Goal: Register for event/course

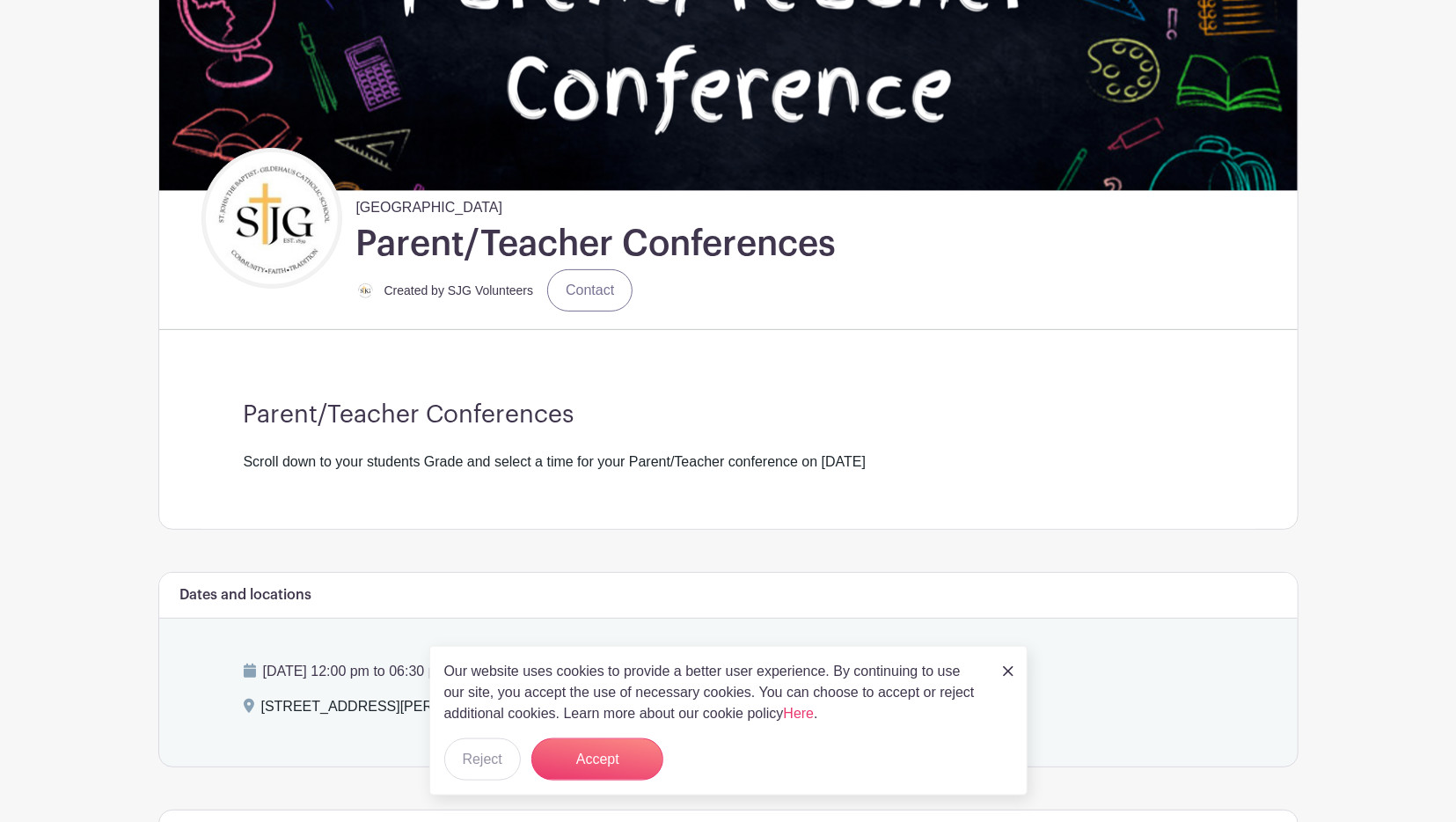
scroll to position [274, 0]
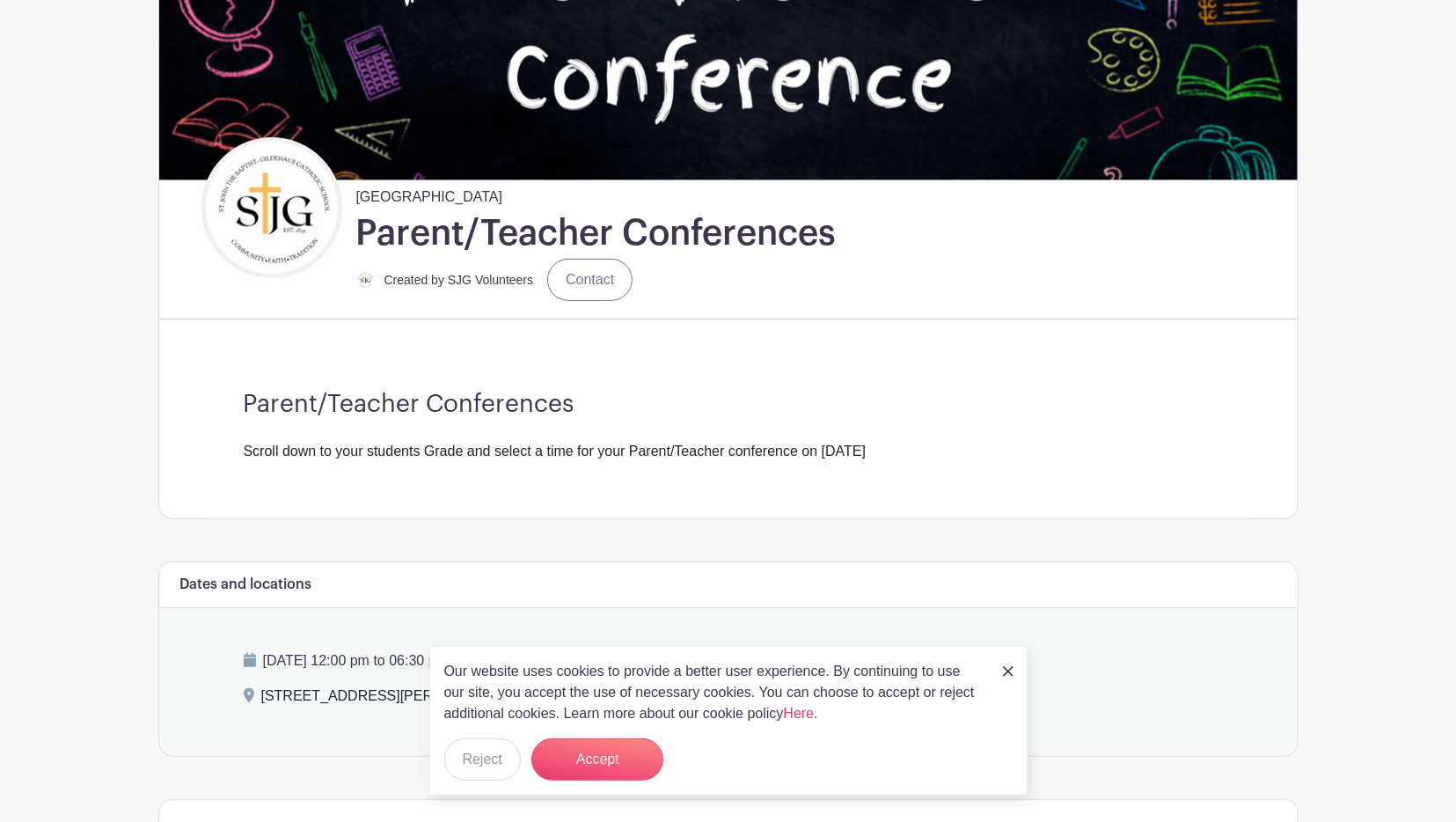
click at [1000, 674] on div "Our website uses cookies to provide a better user experience. By continuing to …" at bounding box center [728, 720] width 598 height 150
click at [1030, 675] on div "[DATE] 12:00 pm to 06:30 pm - Central Time ([GEOGRAPHIC_DATA] & [GEOGRAPHIC_DAT…" at bounding box center [728, 681] width 1054 height 148
click at [1009, 673] on img at bounding box center [1008, 672] width 11 height 11
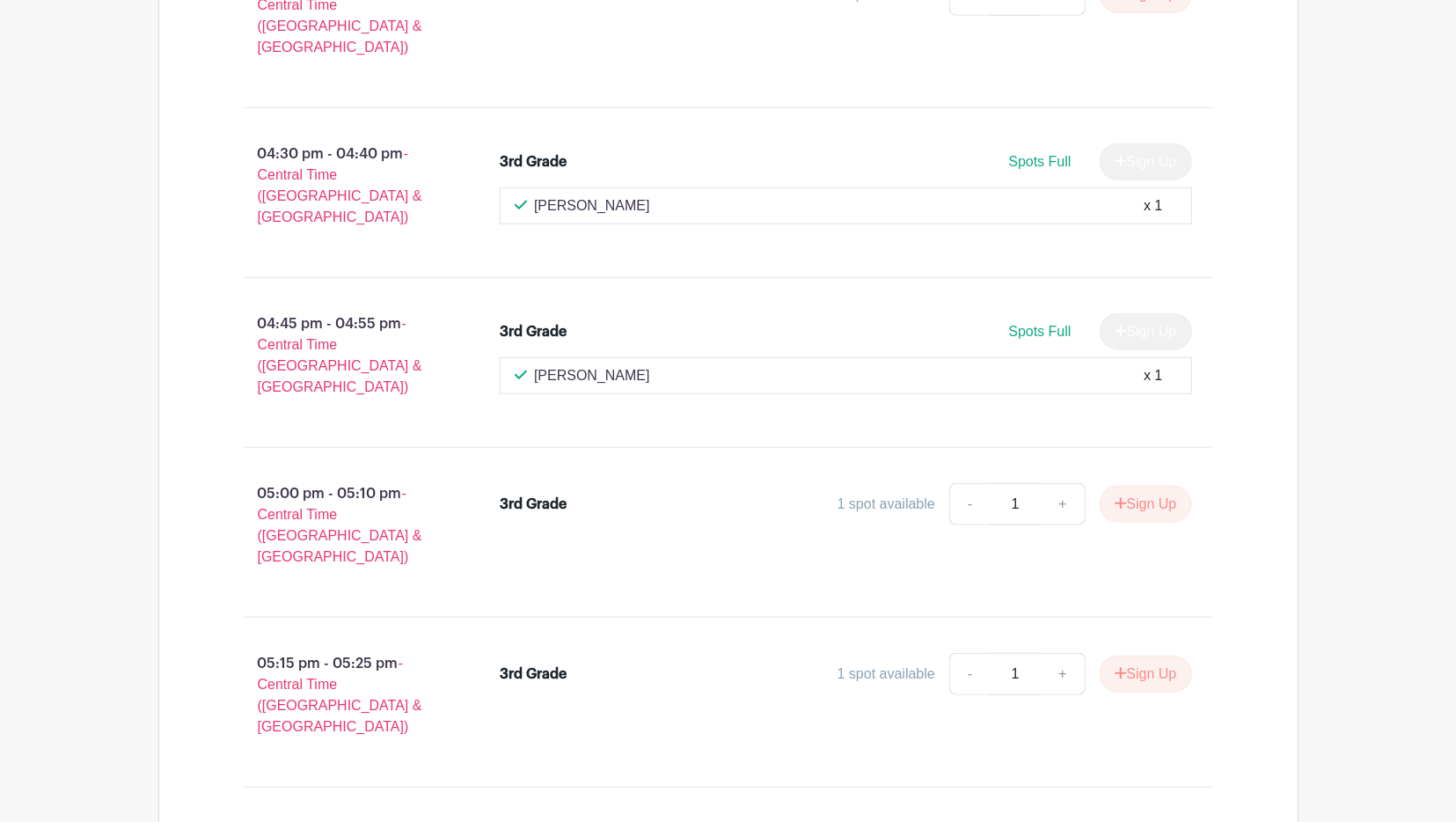
scroll to position [22768, 0]
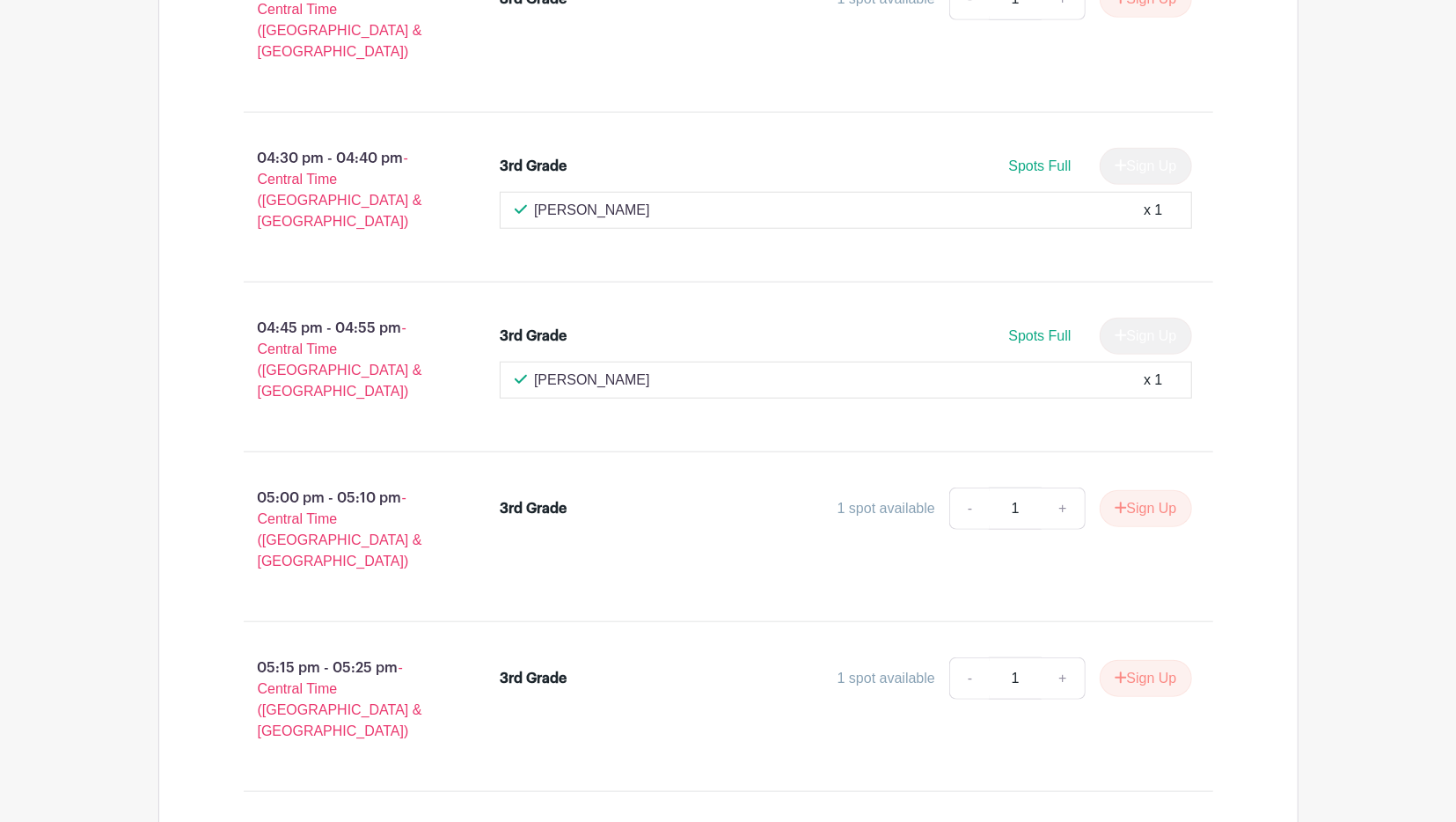
click at [1151, 778] on link "Review & Confirm Signups" at bounding box center [1195, 775] width 204 height 42
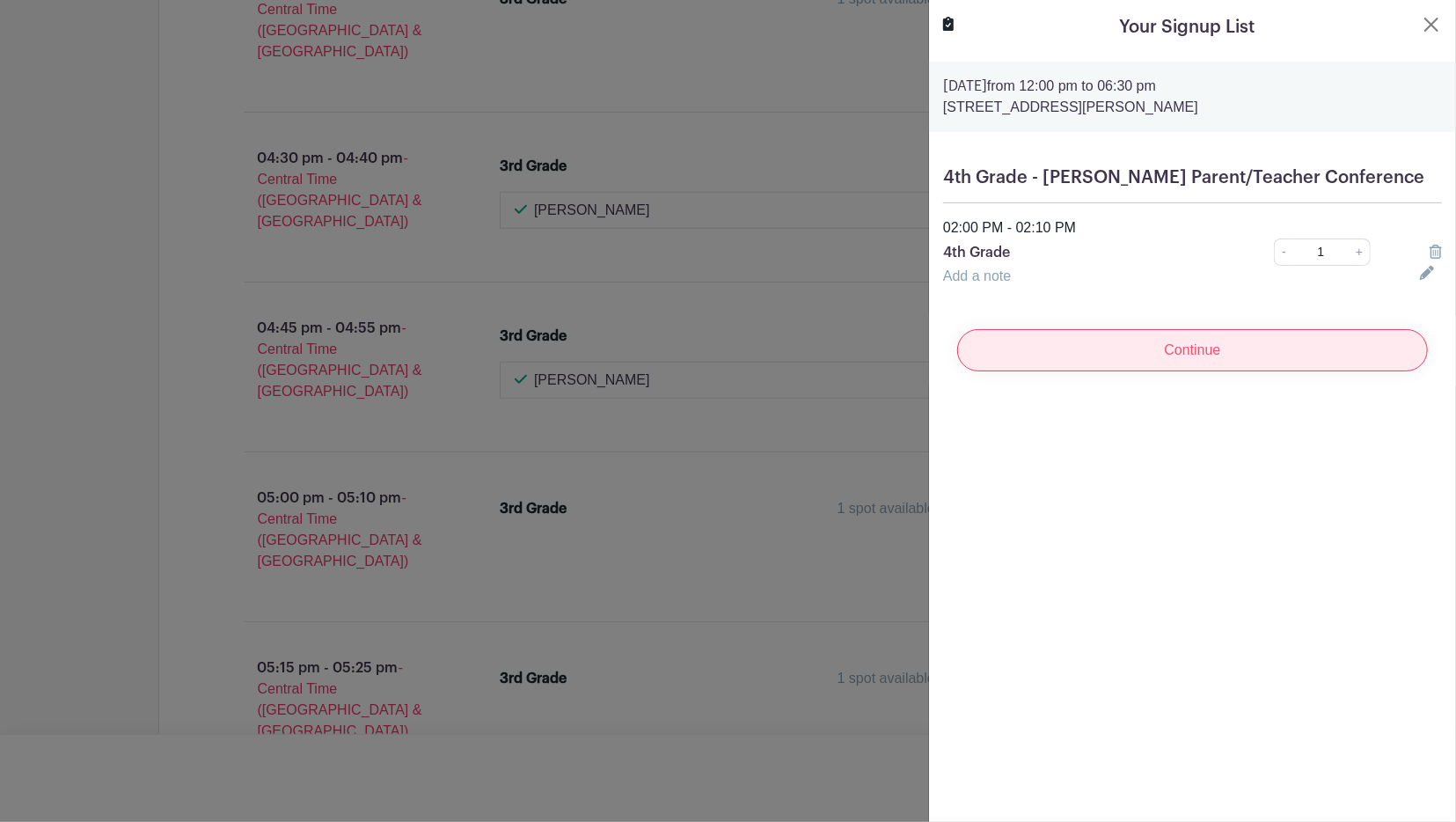
click at [1304, 337] on input "Continue" at bounding box center [1192, 350] width 471 height 42
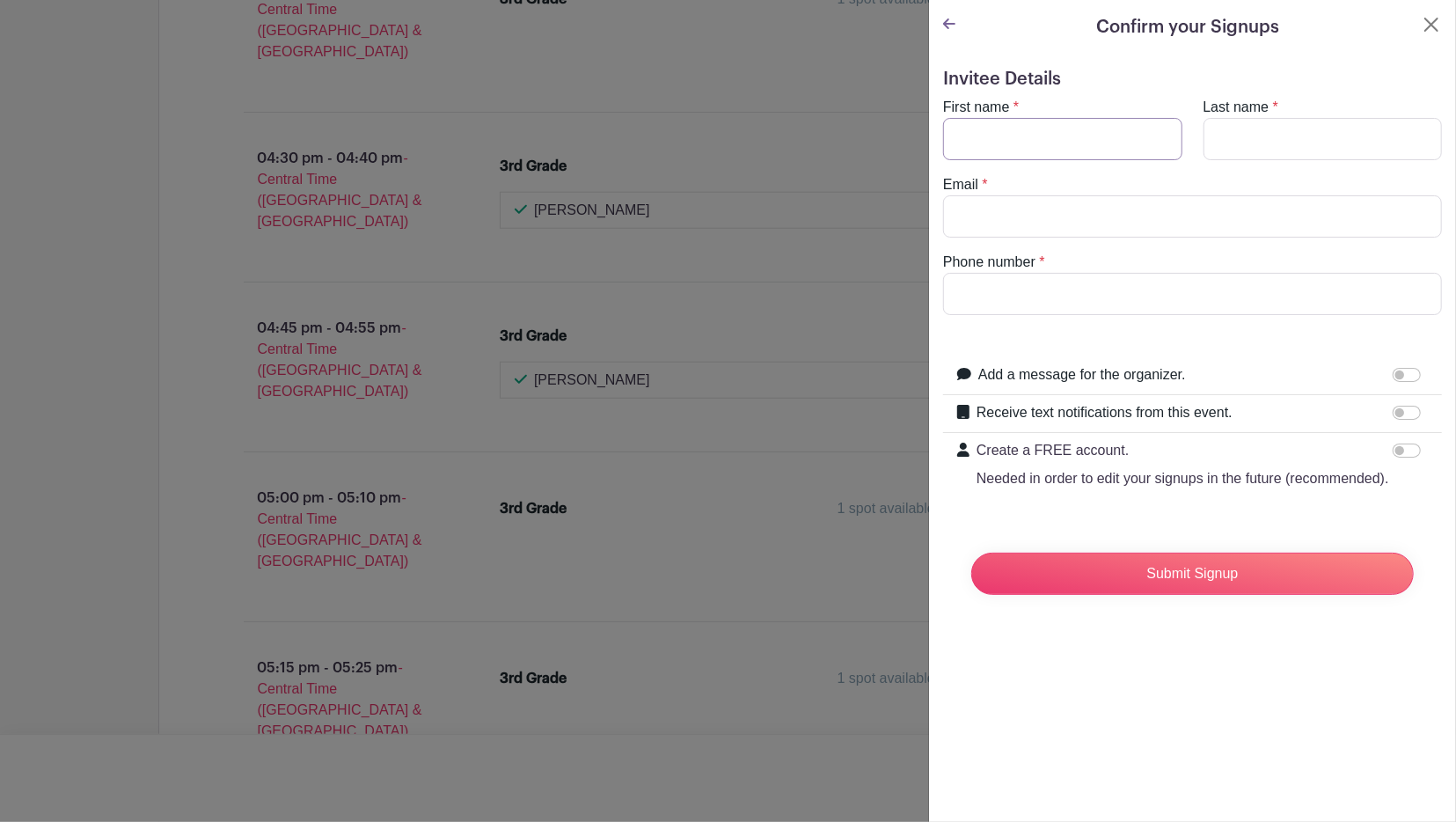
click at [1014, 131] on input "First name" at bounding box center [1062, 139] width 239 height 42
type input "[PERSON_NAME]"
type input "Hall"
type input "B"
click at [1264, 223] on input "[EMAIL_ADDRESS][DOMAIN_NAME]" at bounding box center [1192, 217] width 499 height 42
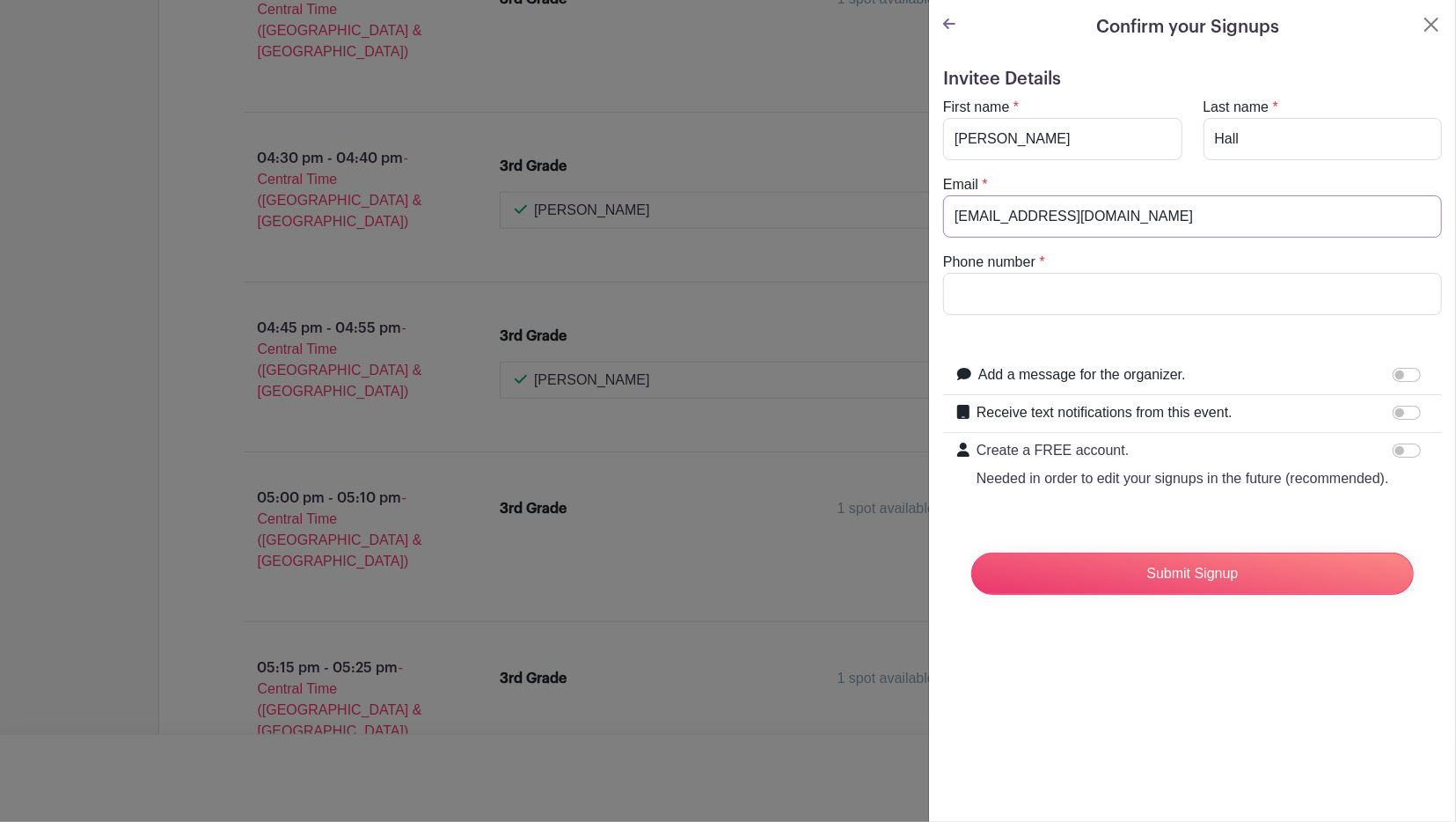
type input "[EMAIL_ADDRESS][DOMAIN_NAME]"
click at [1199, 282] on input "Phone number" at bounding box center [1192, 294] width 499 height 42
type input "[PHONE_NUMBER]"
click at [1153, 571] on input "Submit Signup" at bounding box center [1192, 573] width 442 height 42
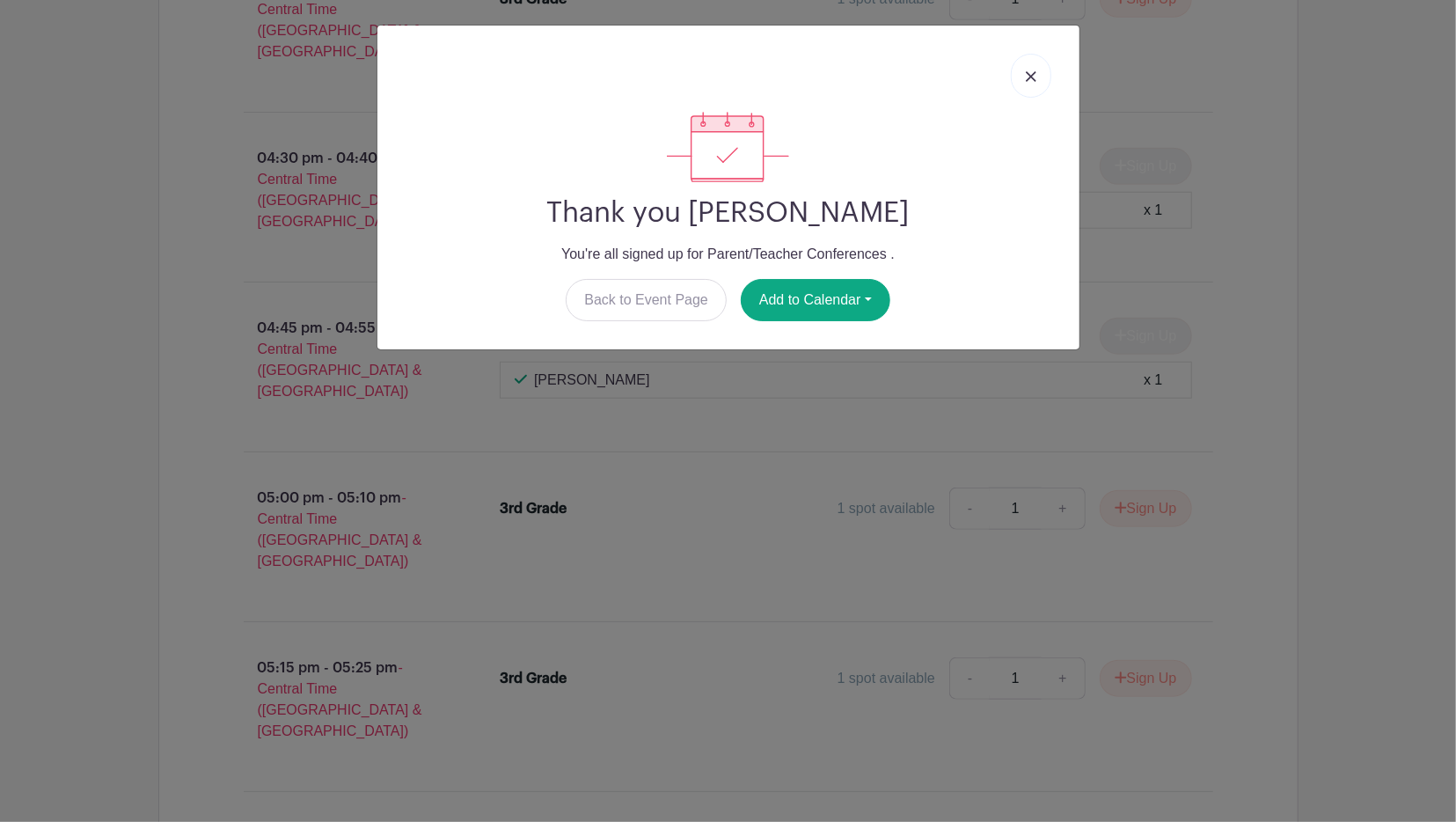
click at [1019, 79] on link at bounding box center [1031, 76] width 41 height 44
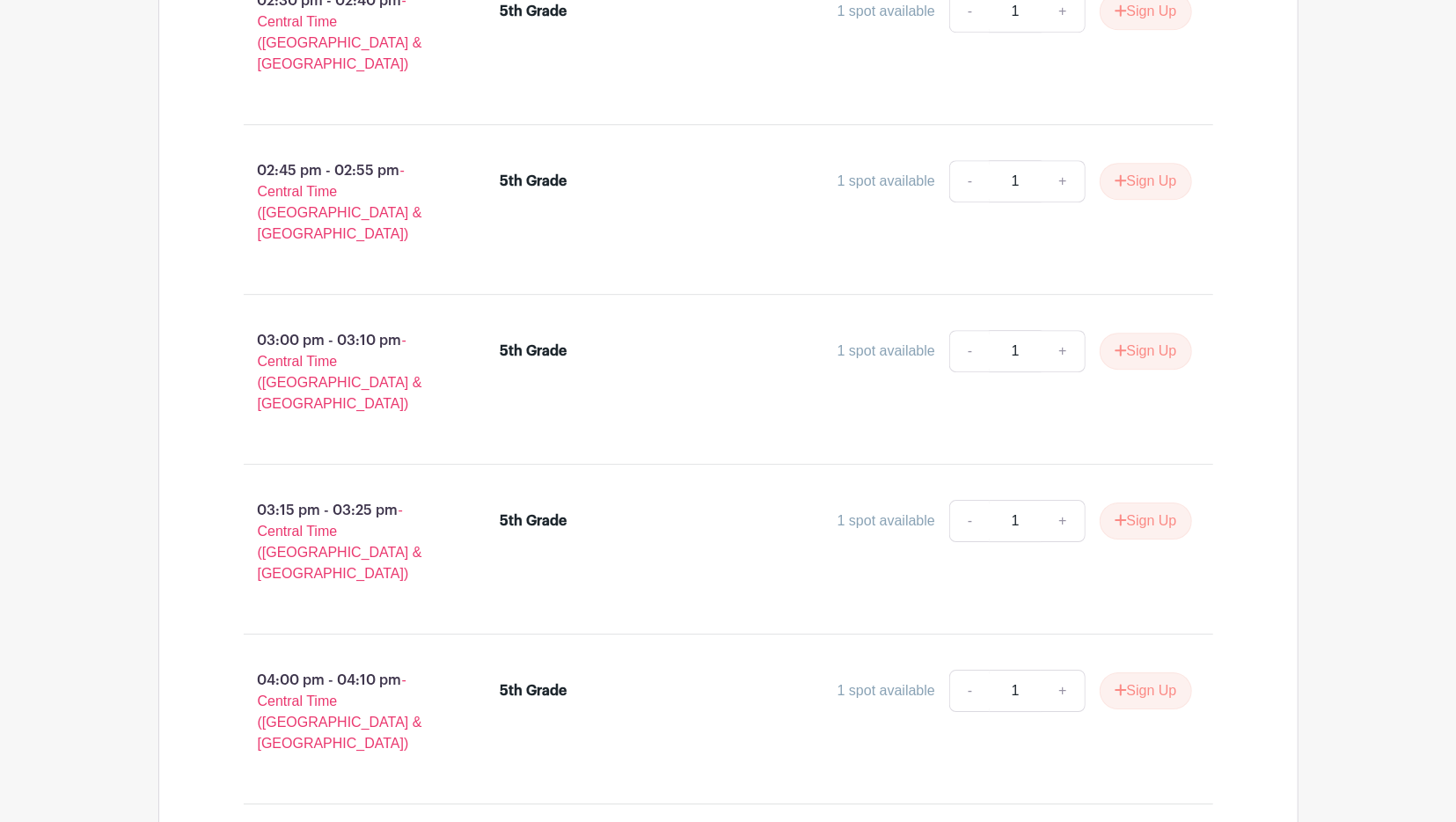
scroll to position [29630, 0]
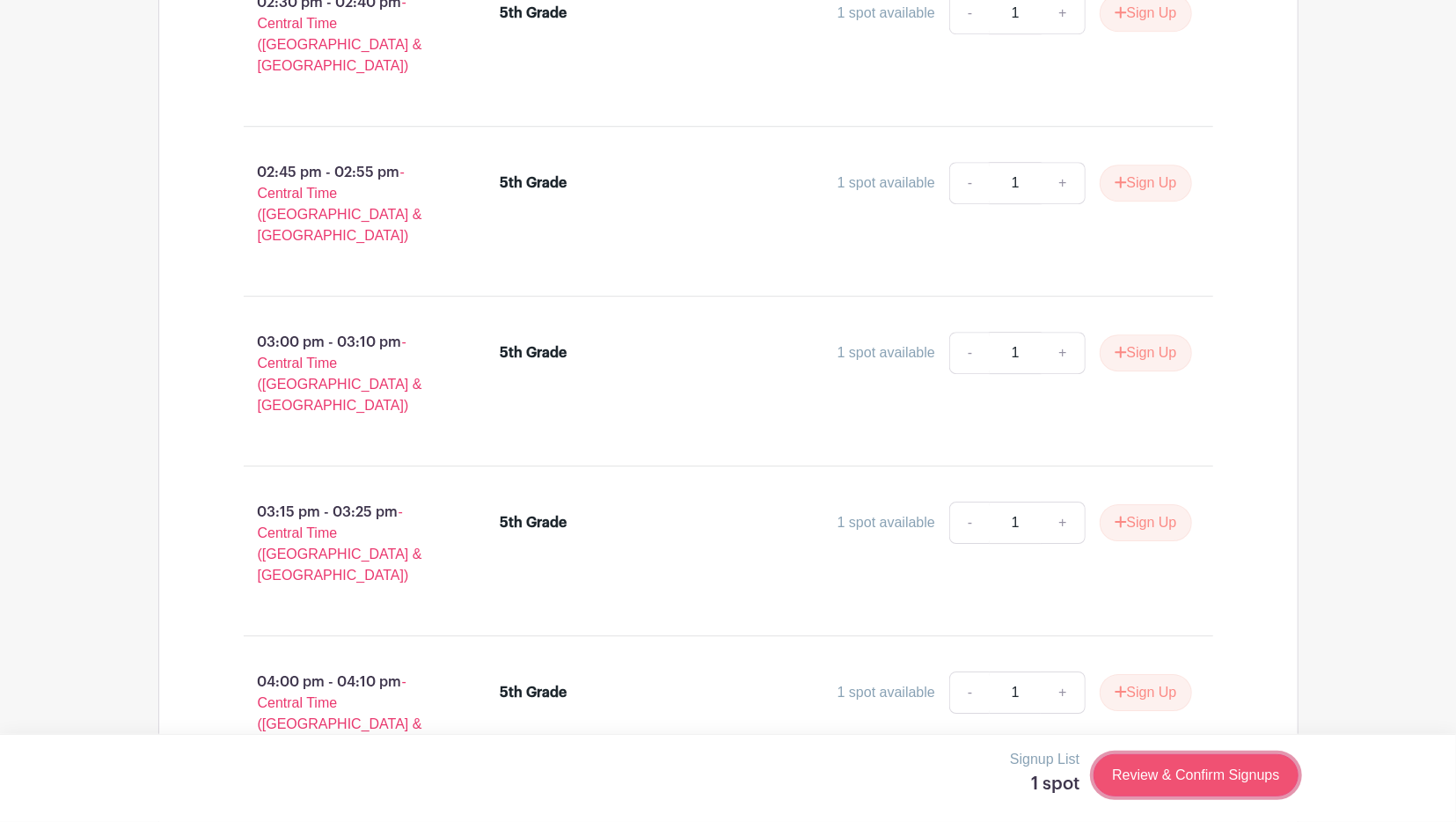
click at [1217, 770] on link "Review & Confirm Signups" at bounding box center [1195, 775] width 204 height 42
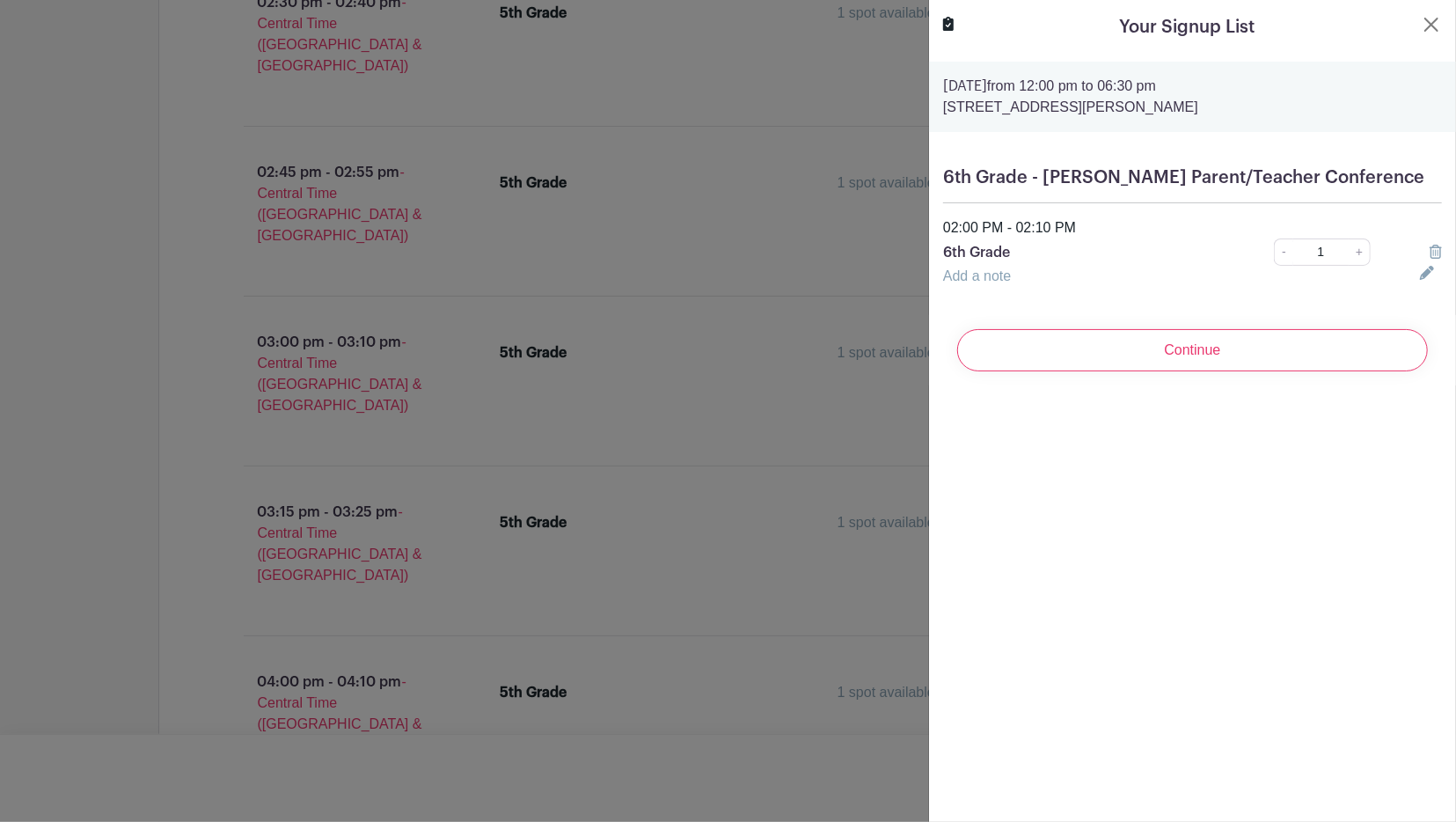
click at [1330, 374] on div "Continue" at bounding box center [1192, 350] width 499 height 71
click at [1329, 356] on input "Continue" at bounding box center [1192, 350] width 471 height 42
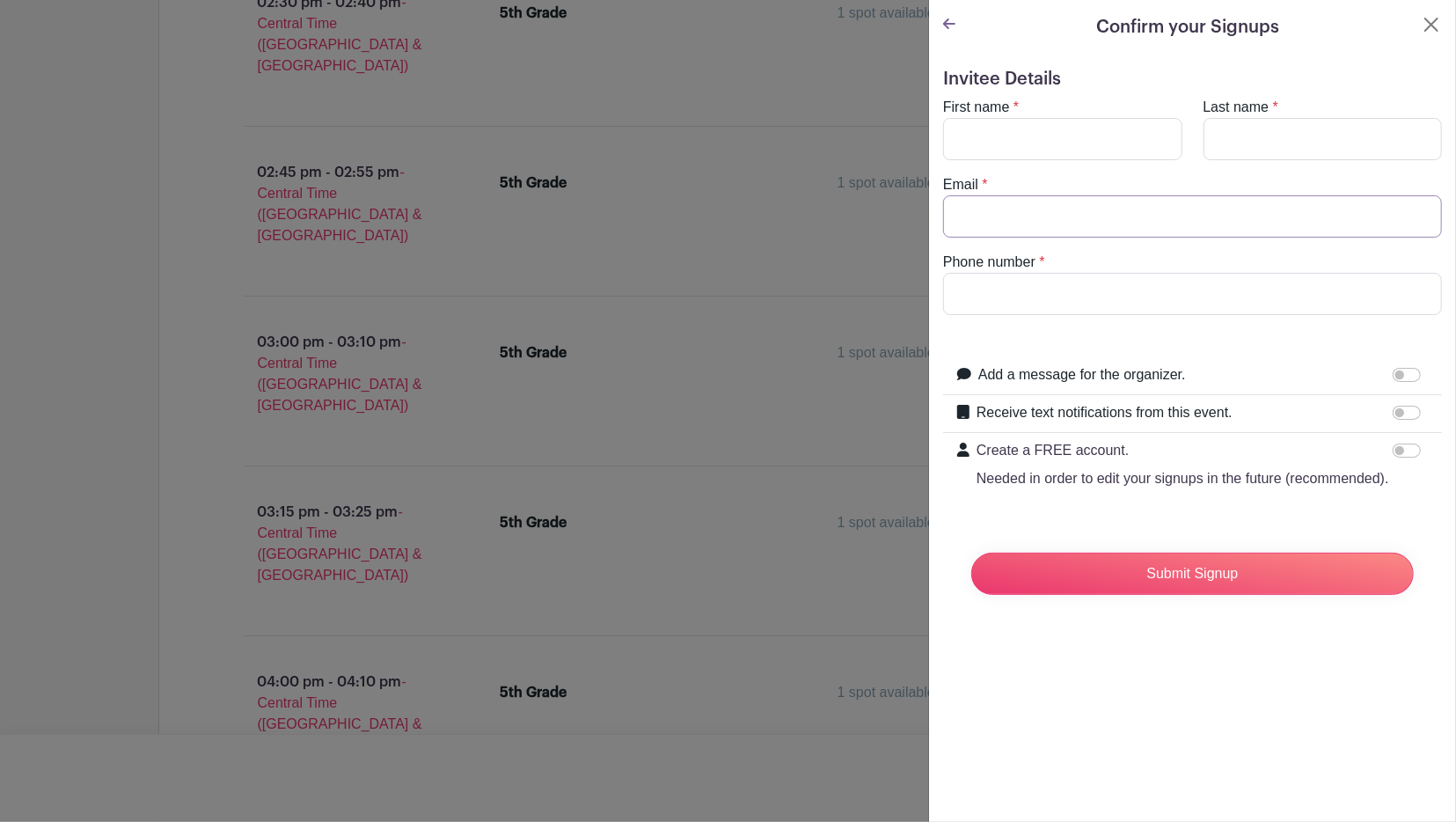
click at [1104, 212] on input "Email" at bounding box center [1192, 217] width 499 height 42
type input "[EMAIL_ADDRESS][DOMAIN_NAME]"
click at [1108, 138] on input "First name" at bounding box center [1062, 139] width 239 height 42
type input "[PERSON_NAME]"
type input "h"
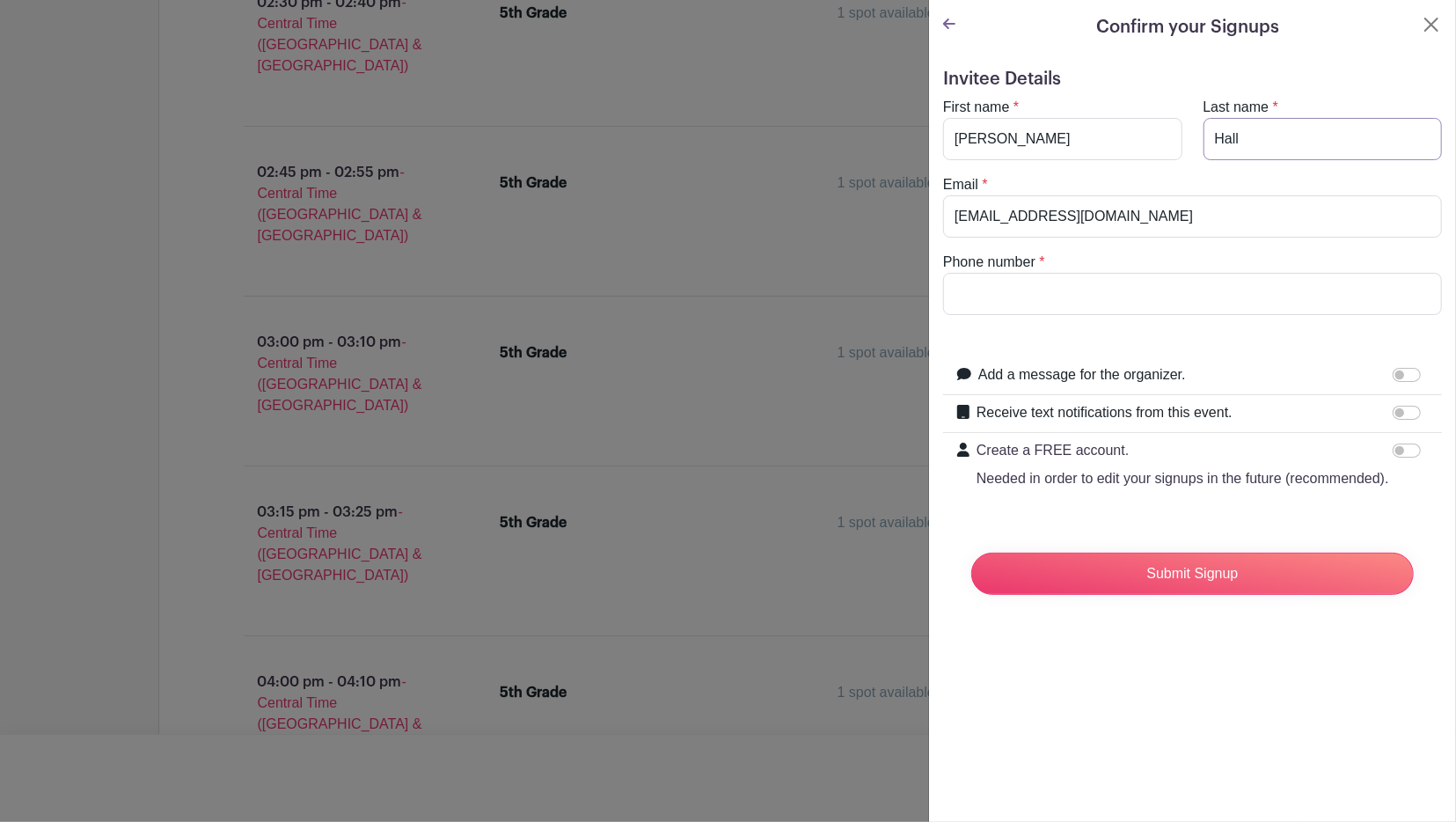
type input "Hall"
click at [983, 310] on input "Phone number" at bounding box center [1192, 294] width 499 height 42
type input "[PHONE_NUMBER]"
click at [1174, 560] on input "Submit Signup" at bounding box center [1192, 573] width 442 height 42
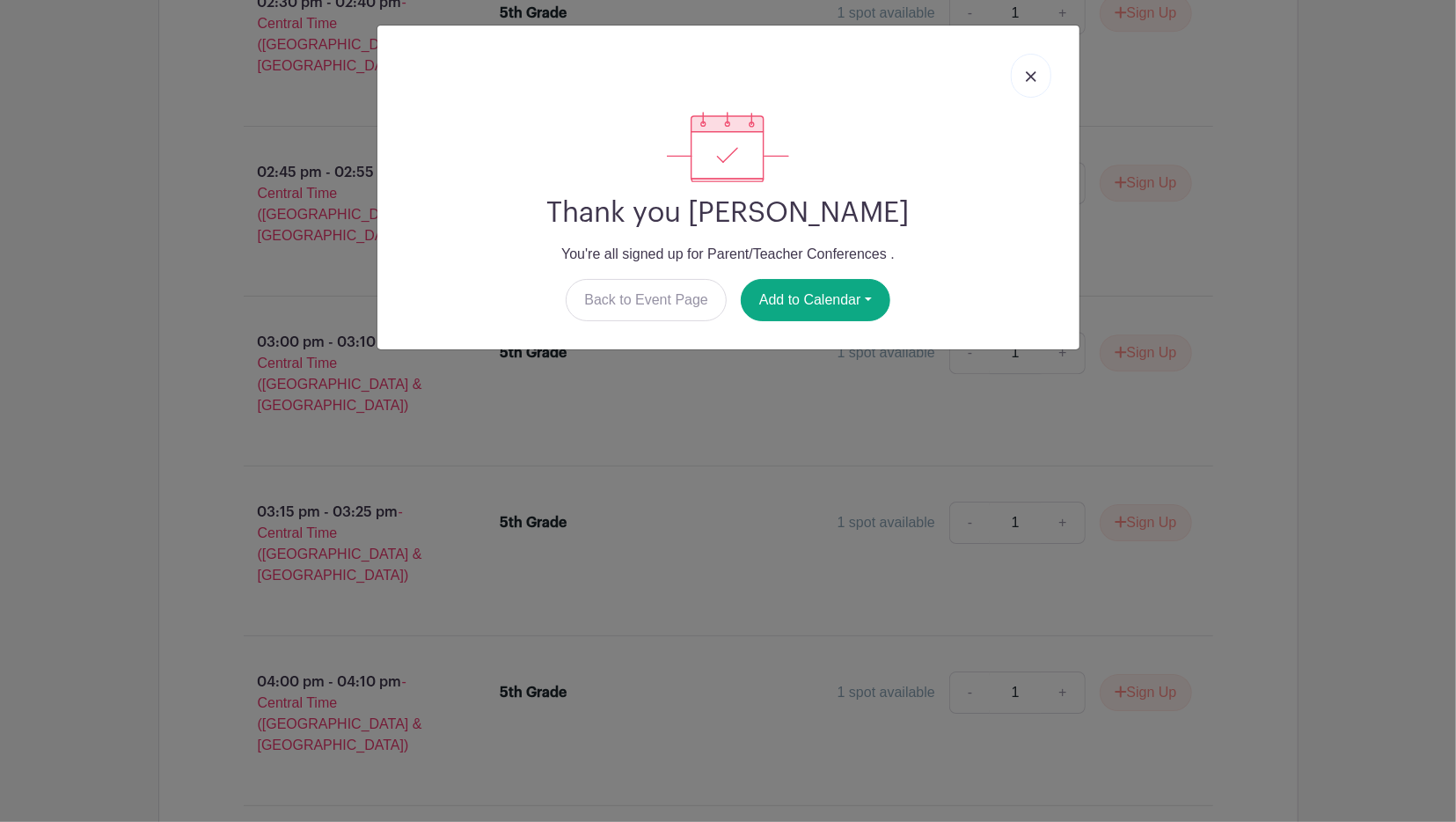
click at [1040, 68] on link at bounding box center [1031, 76] width 41 height 44
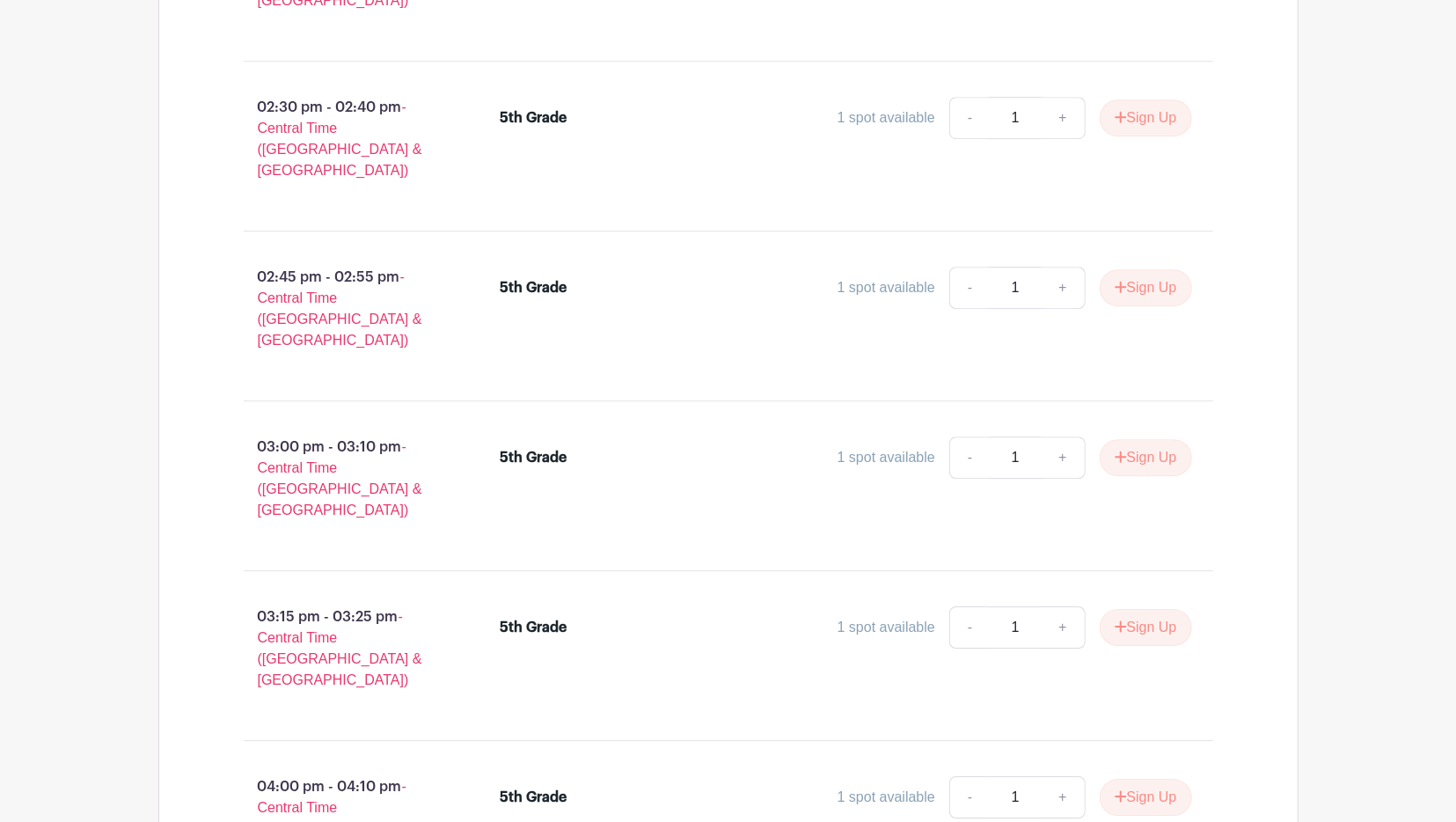
scroll to position [29447, 0]
